Goal: Task Accomplishment & Management: Use online tool/utility

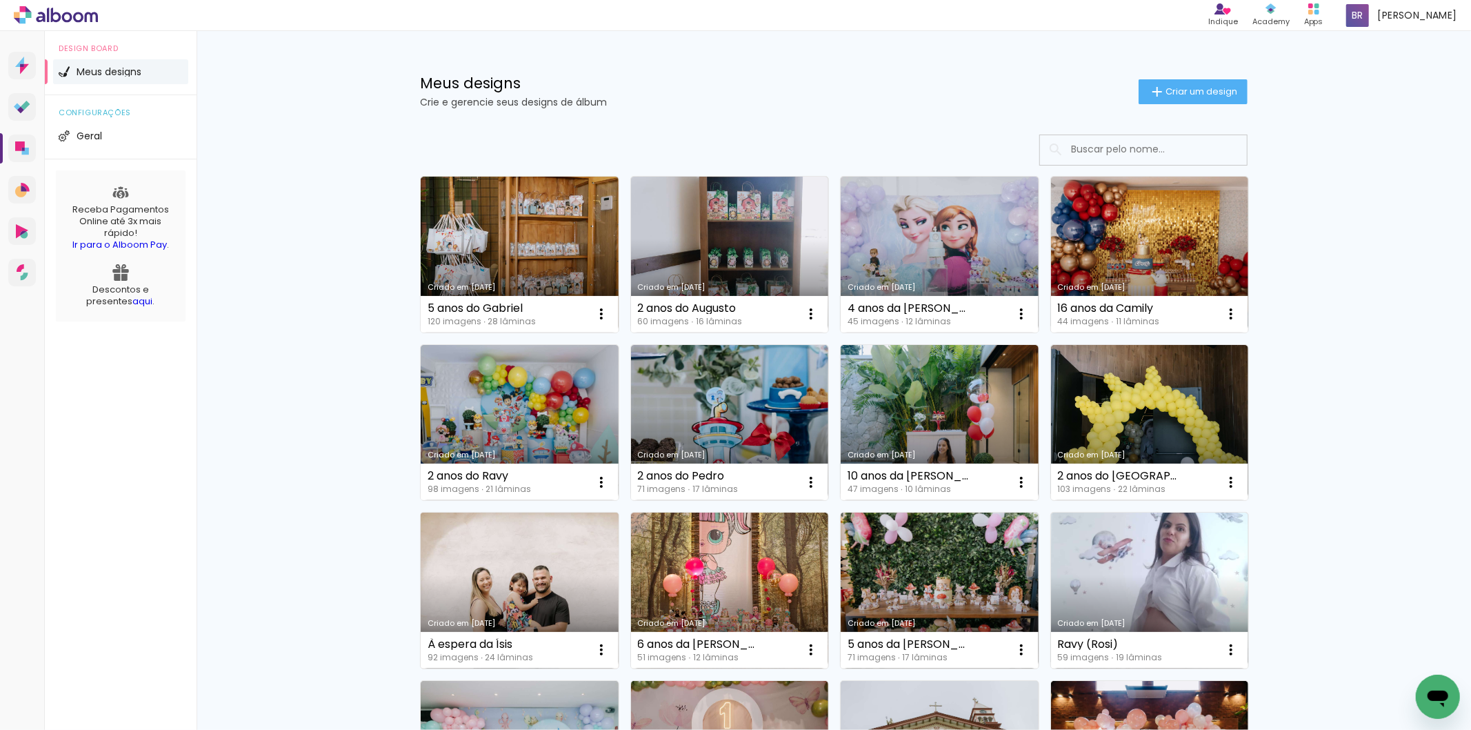
click at [553, 603] on link "Criado em [DATE]" at bounding box center [520, 590] width 198 height 156
click at [530, 577] on link "Criado em [DATE]" at bounding box center [520, 590] width 198 height 156
